Goal: Information Seeking & Learning: Learn about a topic

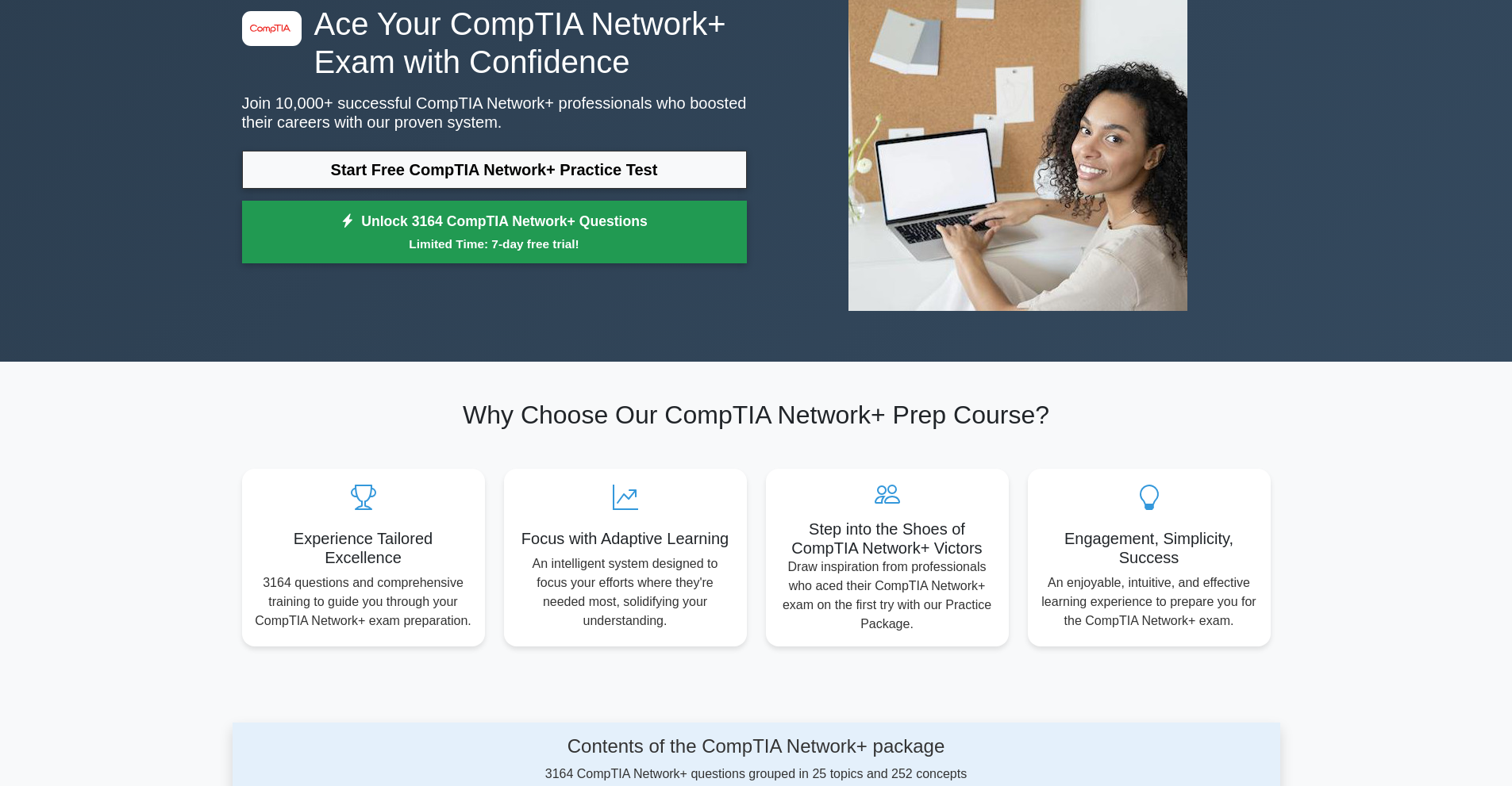
scroll to position [159, 0]
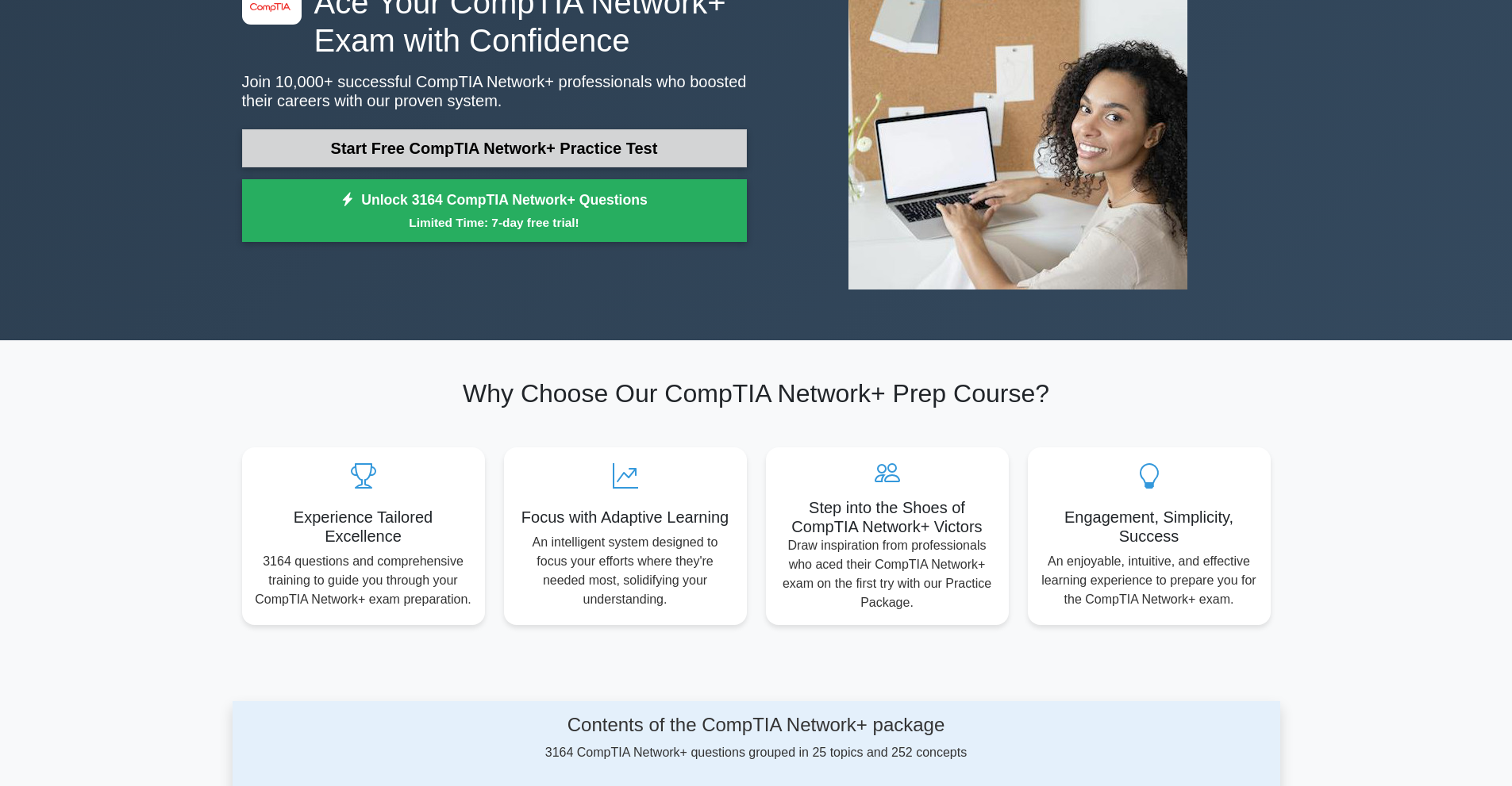
click at [620, 156] on link "Start Free CompTIA Network+ Practice Test" at bounding box center [494, 148] width 504 height 38
